Goal: Information Seeking & Learning: Learn about a topic

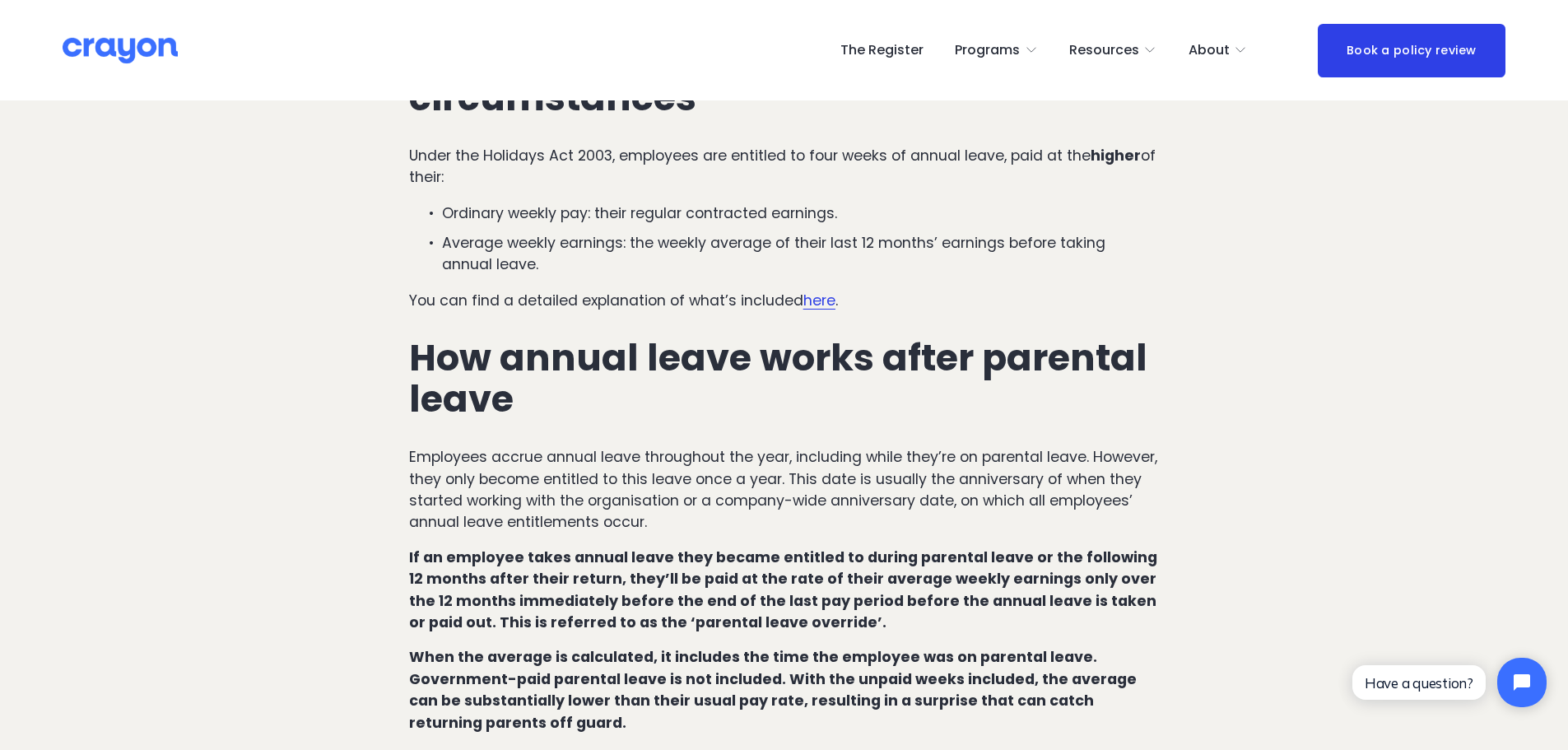
scroll to position [879, 0]
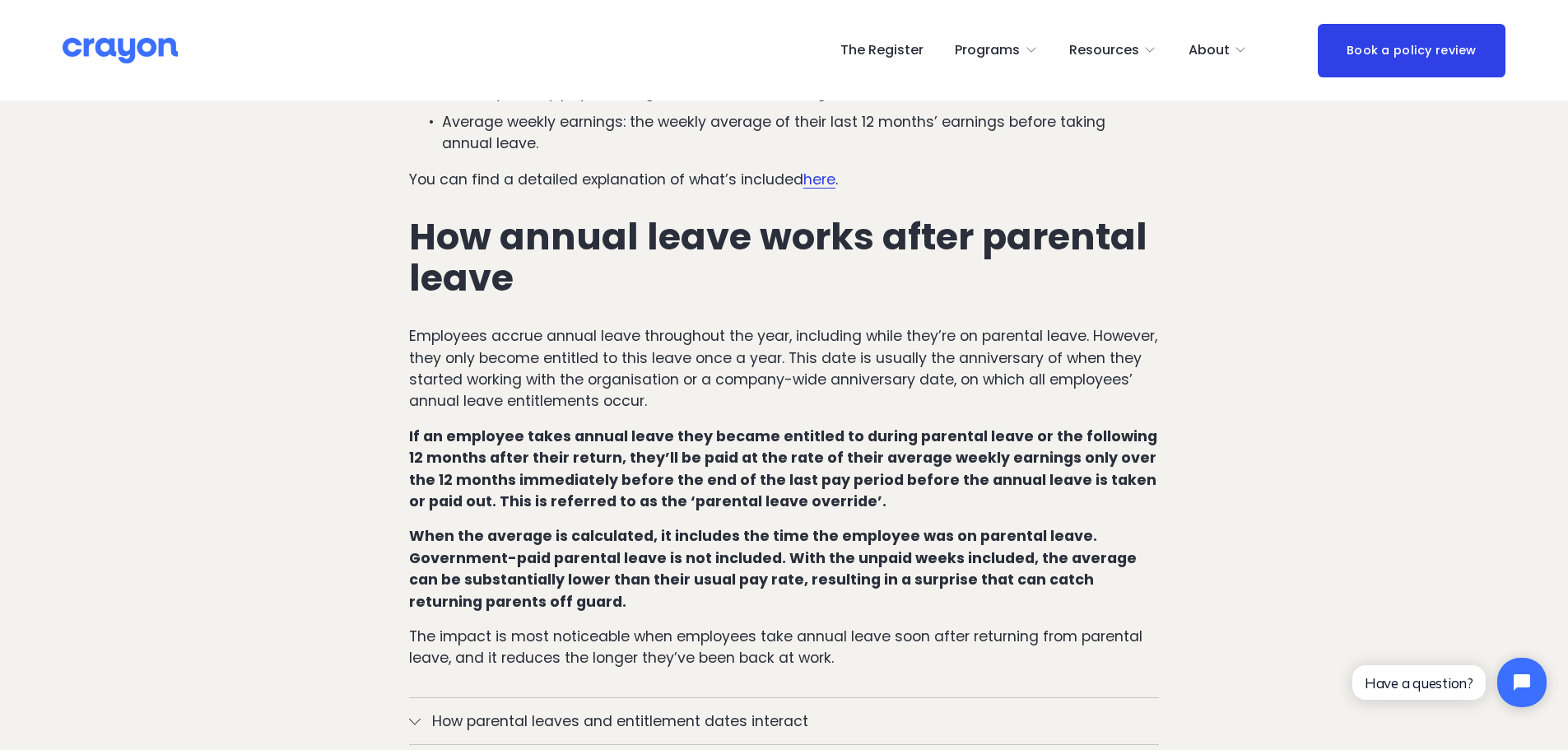
drag, startPoint x: 1289, startPoint y: 465, endPoint x: 1354, endPoint y: 409, distance: 85.8
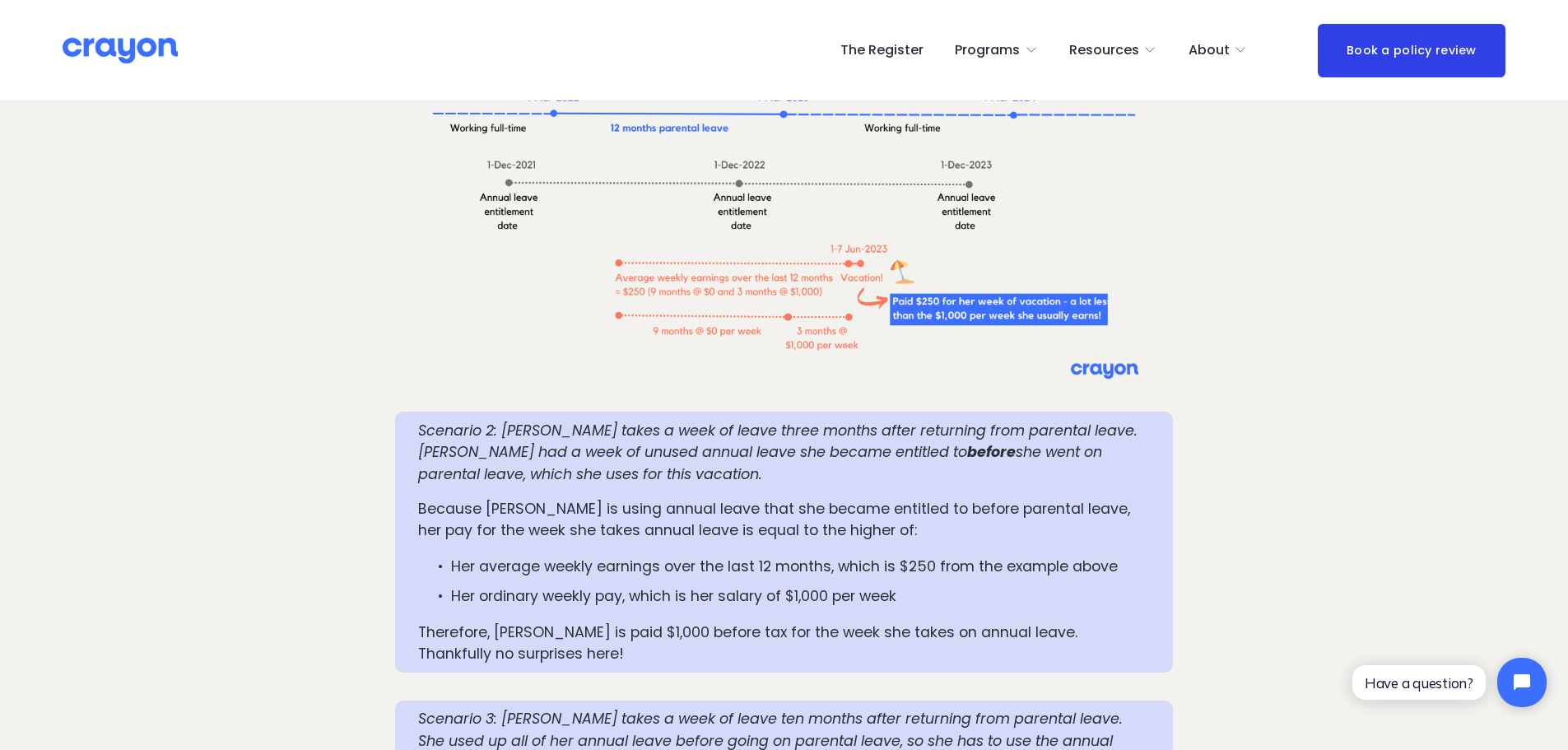
scroll to position [2046, 0]
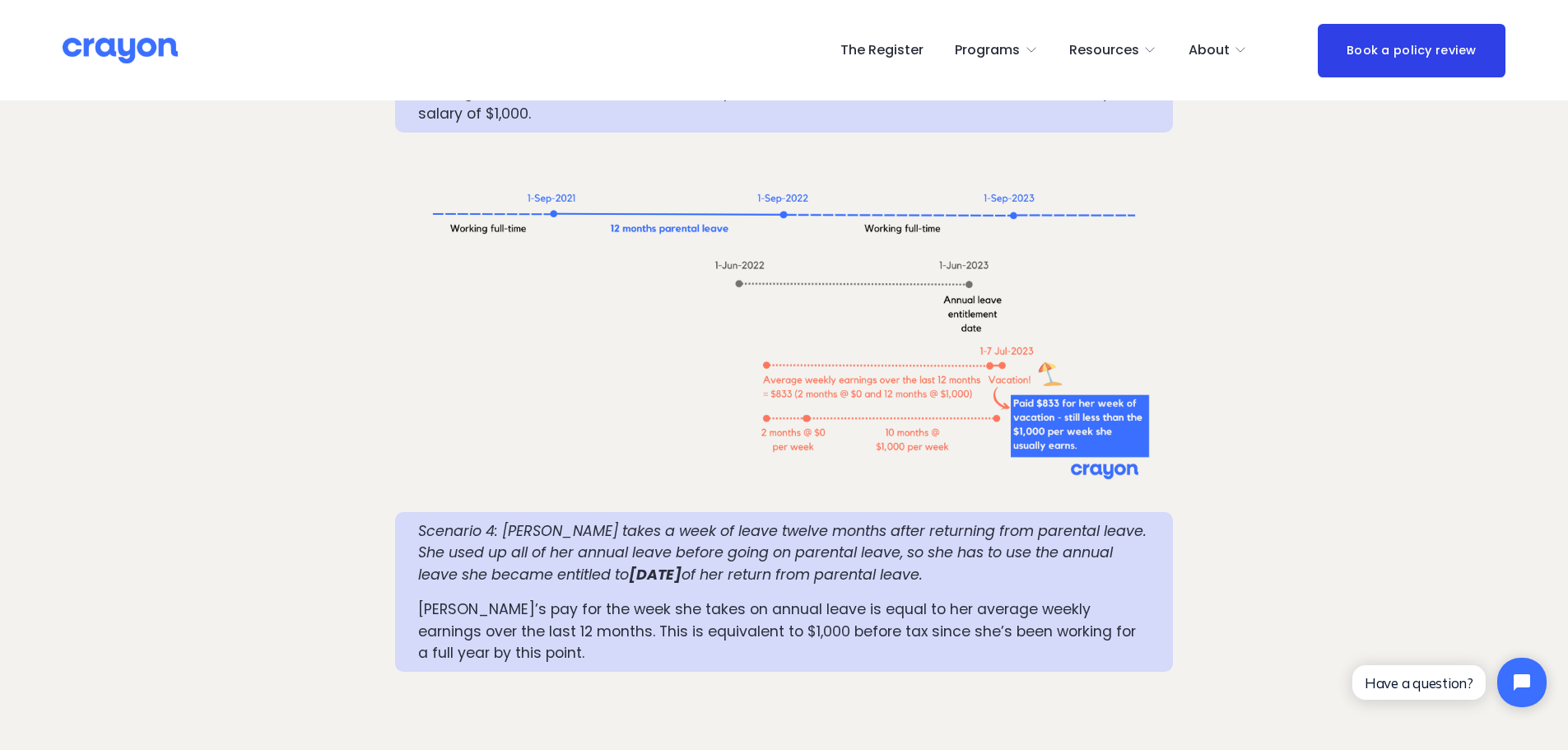
scroll to position [2939, 0]
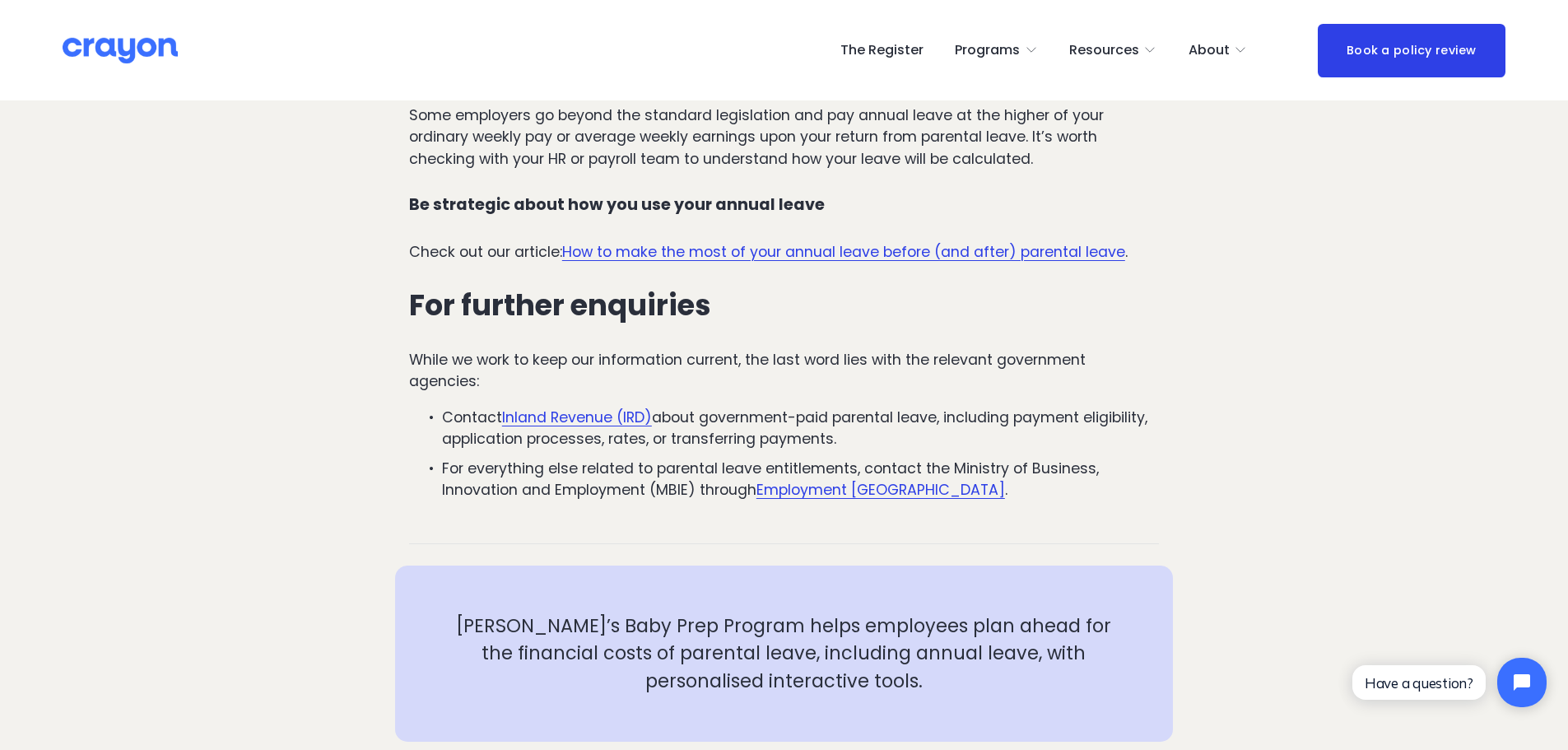
scroll to position [5545, 0]
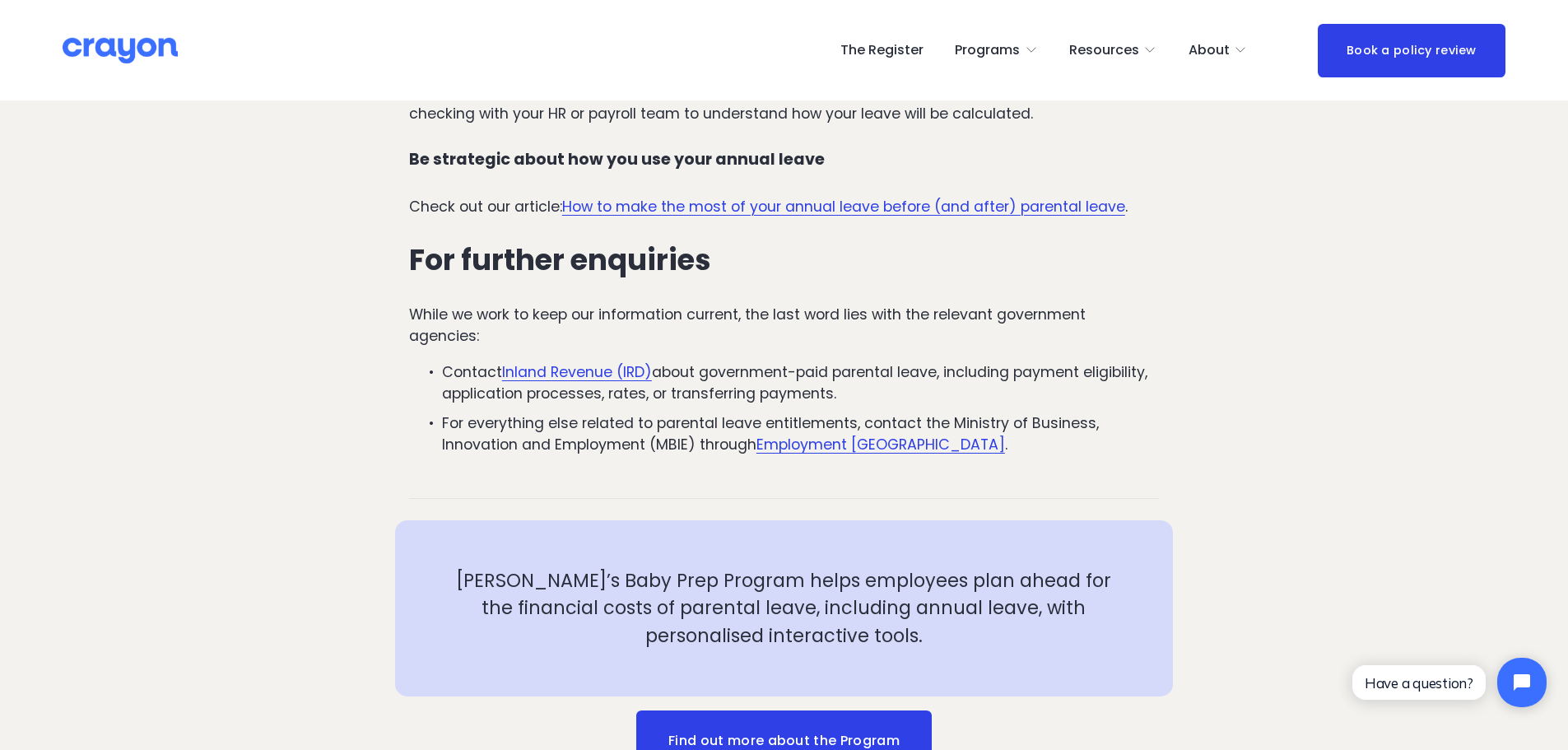
click at [846, 197] on link "How to make the most of your annual leave before (and after) parental leave" at bounding box center [844, 206] width 563 height 20
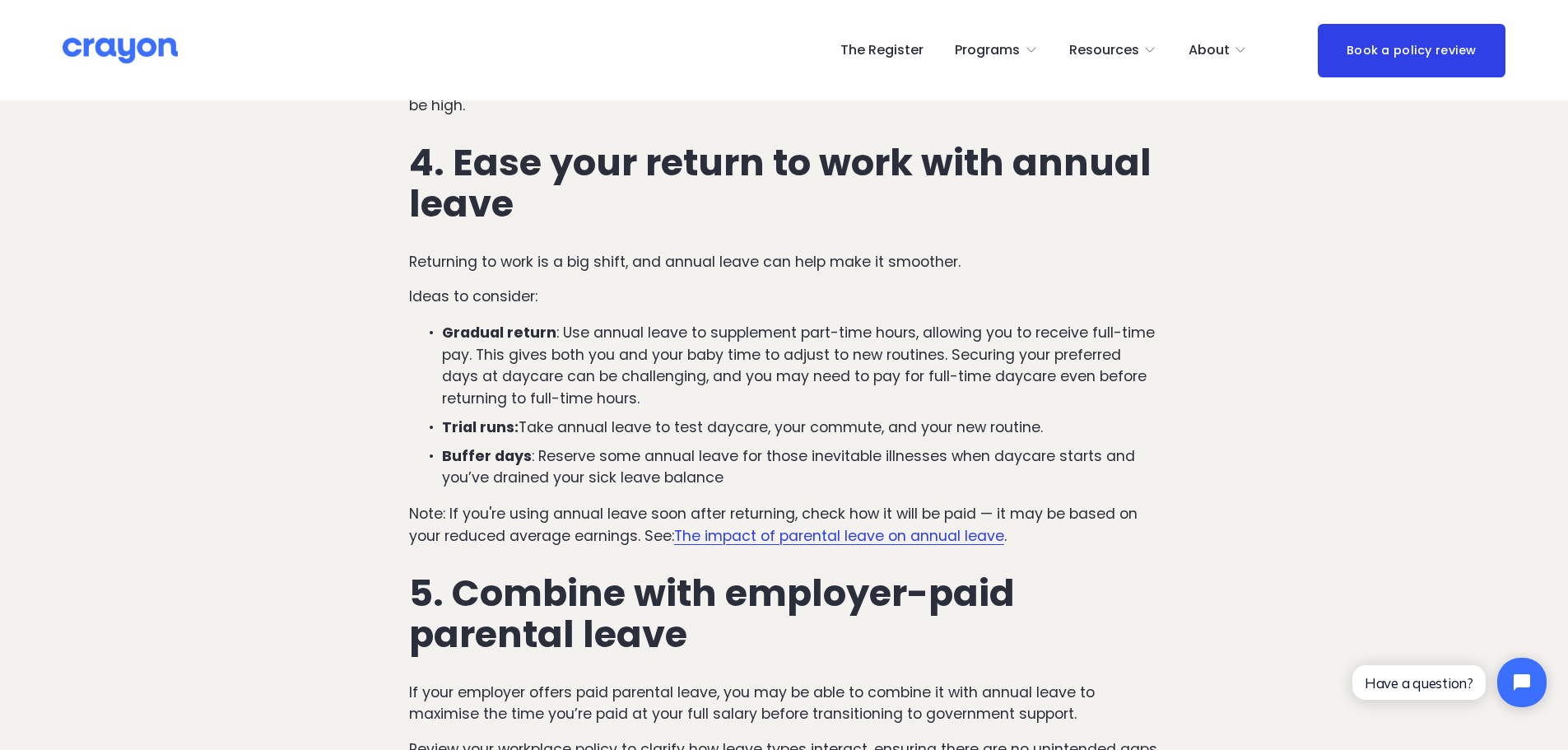
scroll to position [1473, 0]
